Goal: Navigation & Orientation: Understand site structure

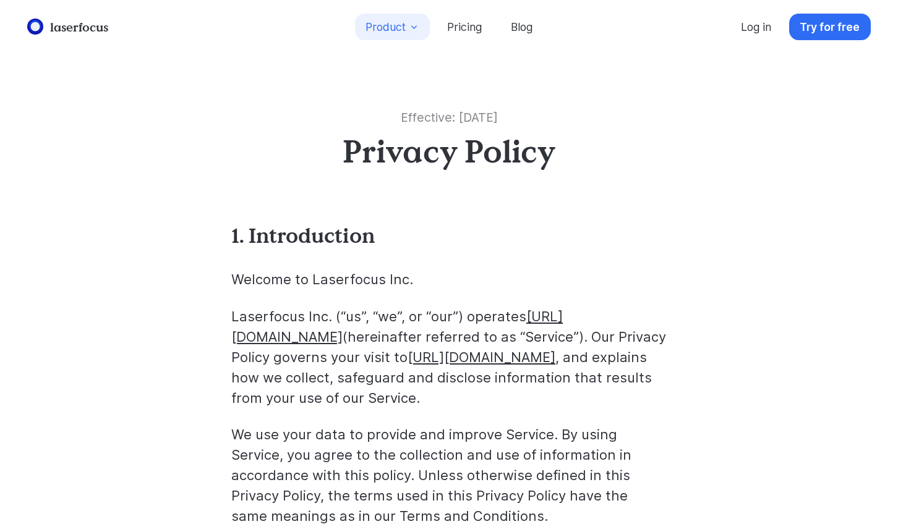
click at [401, 17] on button "Product" at bounding box center [392, 27] width 75 height 27
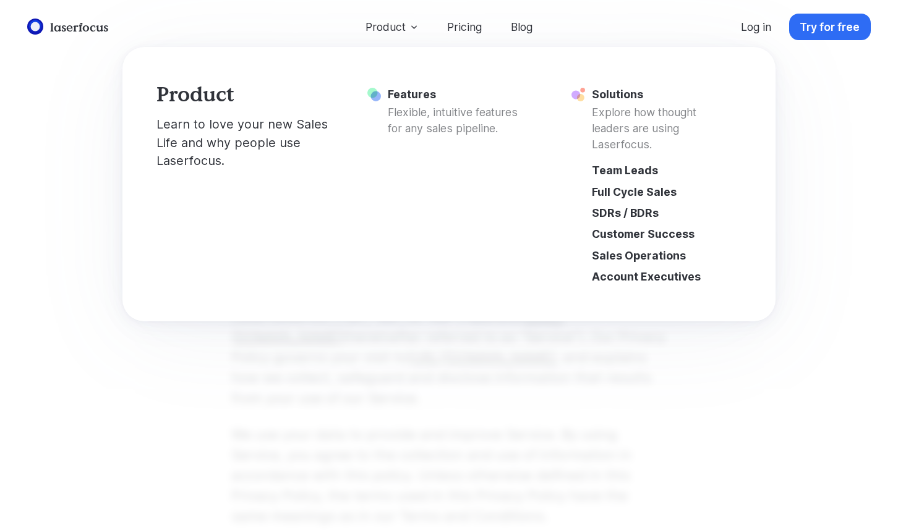
click at [440, 393] on div "laserfocus Product Pricing Blog Log in Try for free Product Learn to love your …" at bounding box center [449, 266] width 898 height 532
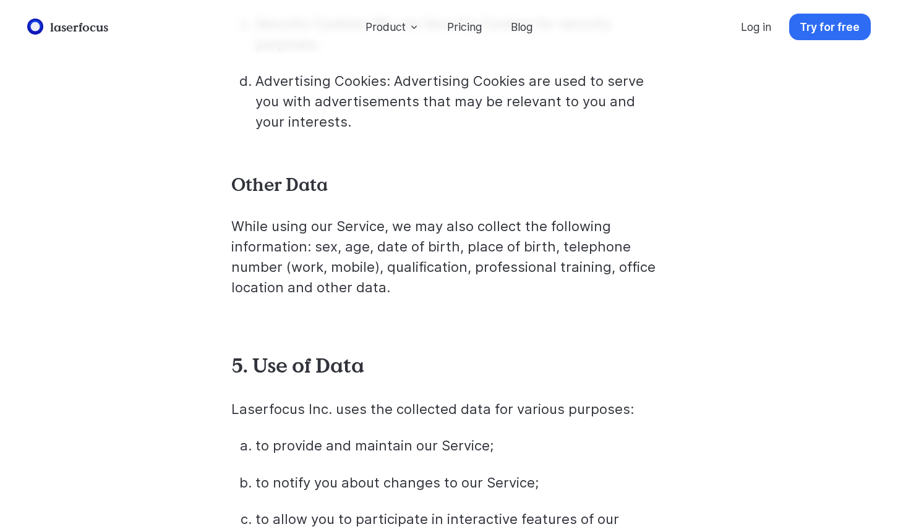
scroll to position [2996, 0]
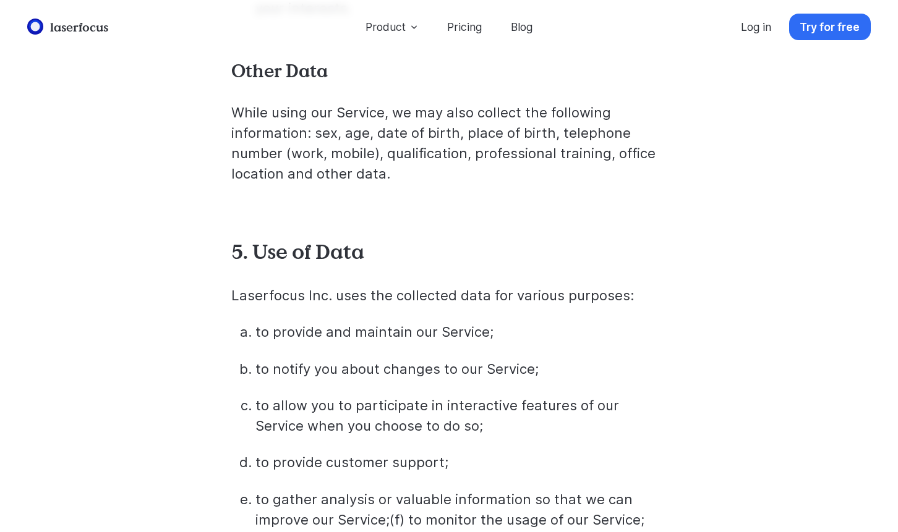
click at [90, 24] on link "laserfocus" at bounding box center [68, 26] width 88 height 23
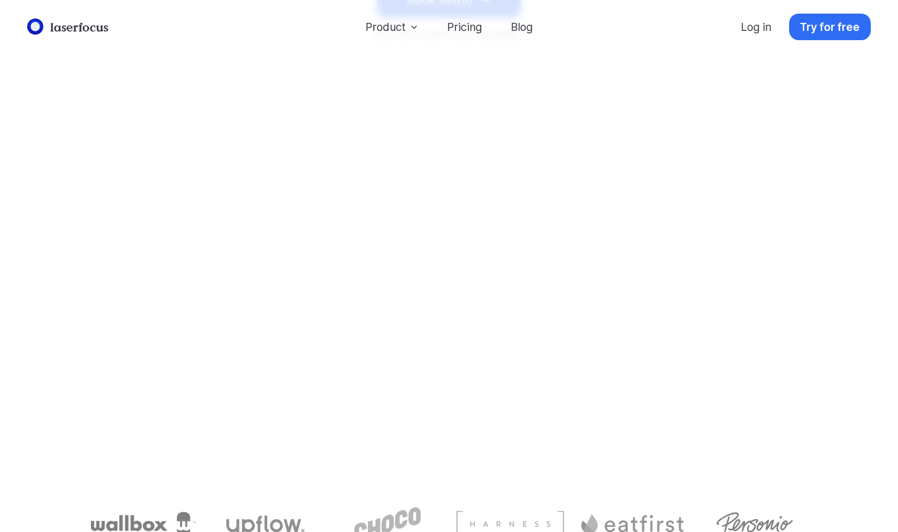
scroll to position [4945, 0]
